Goal: Task Accomplishment & Management: Use online tool/utility

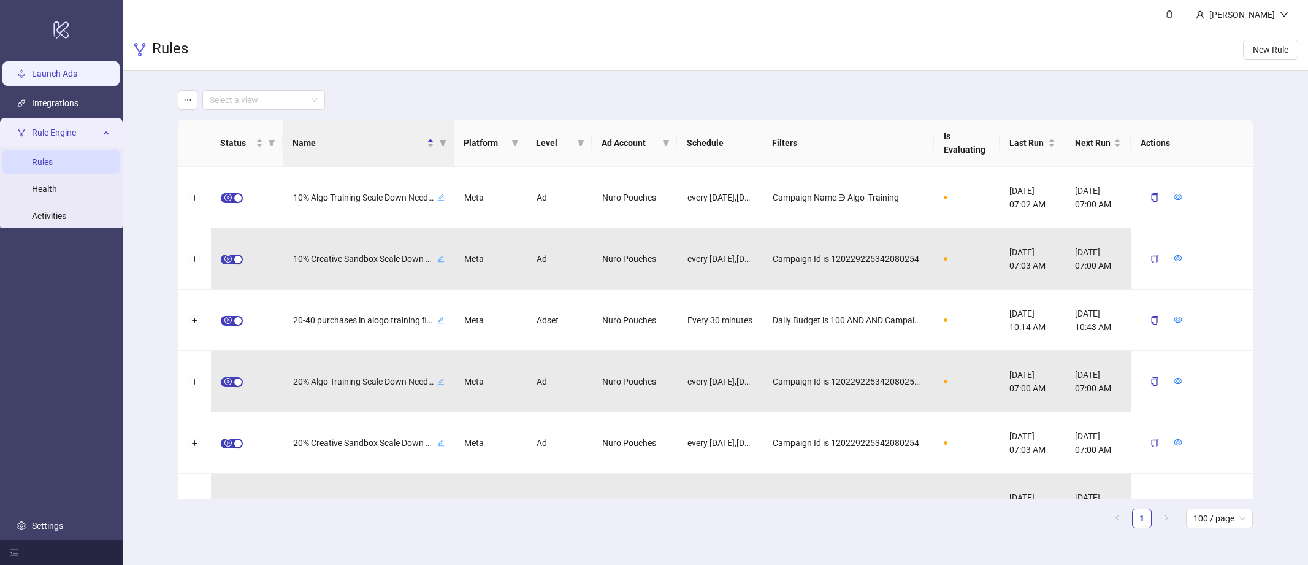
click at [61, 73] on link "Launch Ads" at bounding box center [54, 74] width 45 height 10
